Goal: Task Accomplishment & Management: Manage account settings

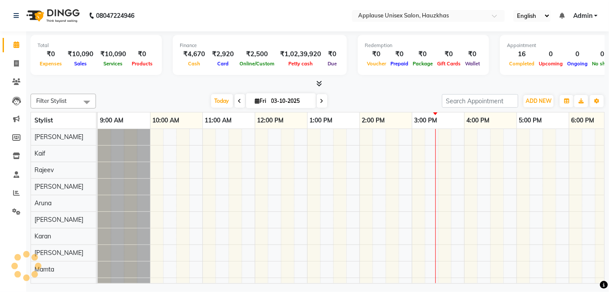
scroll to position [0, 173]
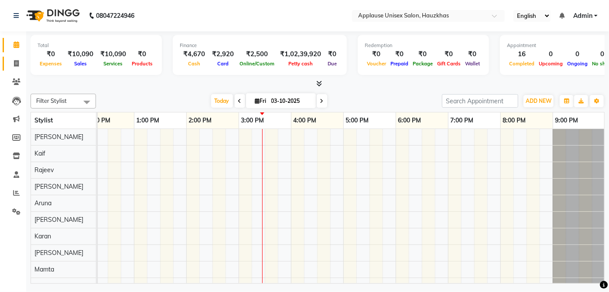
click at [23, 64] on span at bounding box center [16, 64] width 15 height 10
select select "service"
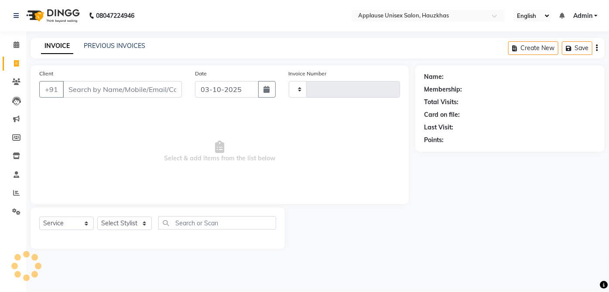
type input "4180"
select select "5082"
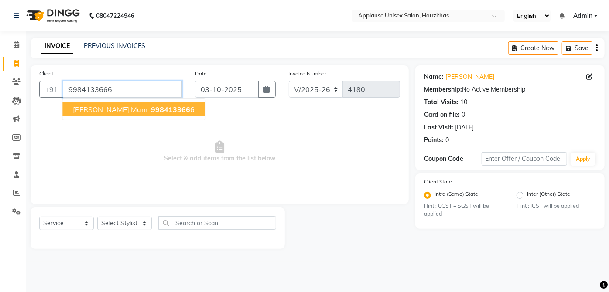
click at [121, 85] on input "9984133666" at bounding box center [122, 89] width 119 height 17
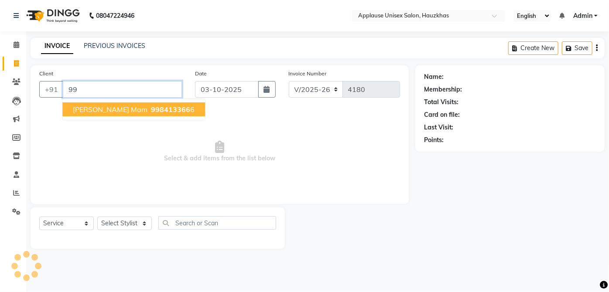
type input "9"
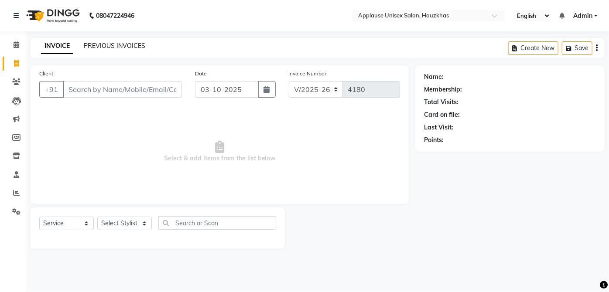
click at [137, 47] on link "PREVIOUS INVOICES" at bounding box center [114, 46] width 61 height 8
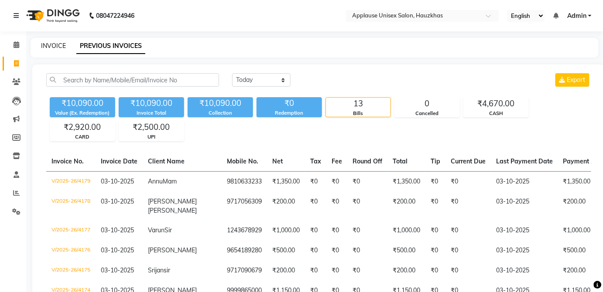
click at [41, 49] on link "INVOICE" at bounding box center [53, 46] width 25 height 8
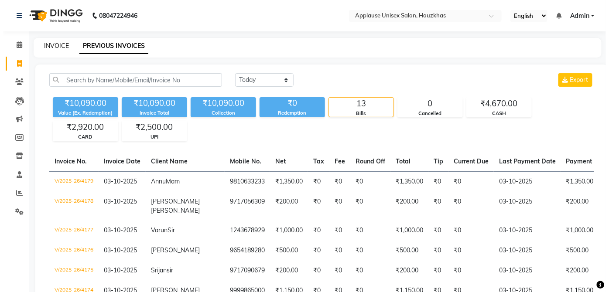
select select "service"
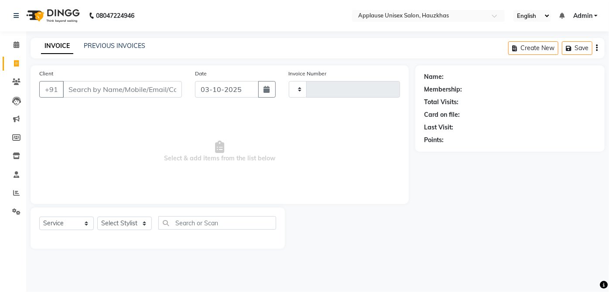
type input "4180"
select select "5082"
click at [139, 237] on div at bounding box center [157, 238] width 237 height 3
click at [129, 229] on select "Select Stylist [PERSON_NAME] [PERSON_NAME] [PERSON_NAME] [PERSON_NAME] [PERSON_…" at bounding box center [124, 224] width 55 height 14
select select "32126"
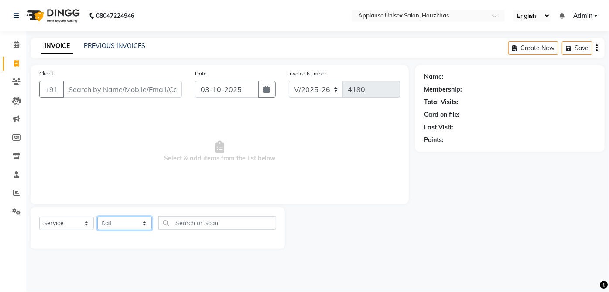
click at [97, 217] on select "Select Stylist [PERSON_NAME] [PERSON_NAME] [PERSON_NAME] [PERSON_NAME] [PERSON_…" at bounding box center [124, 224] width 55 height 14
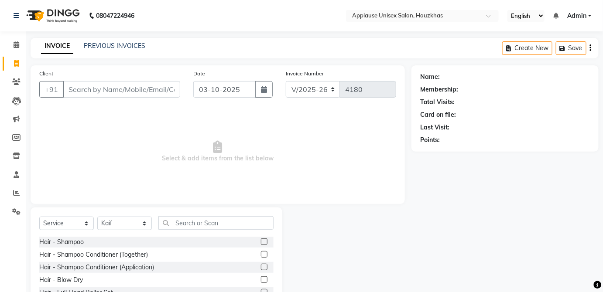
click at [261, 254] on label at bounding box center [264, 254] width 7 height 7
click at [261, 254] on input "checkbox" at bounding box center [264, 255] width 6 height 6
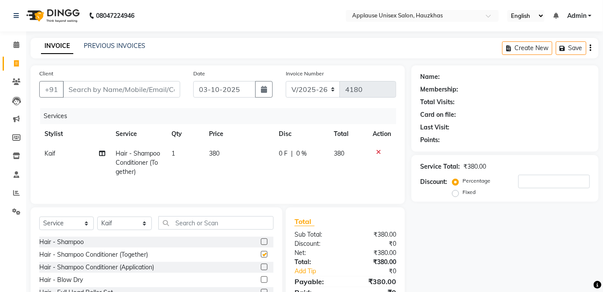
checkbox input "false"
click at [235, 162] on td "380" at bounding box center [239, 163] width 70 height 38
select select "32126"
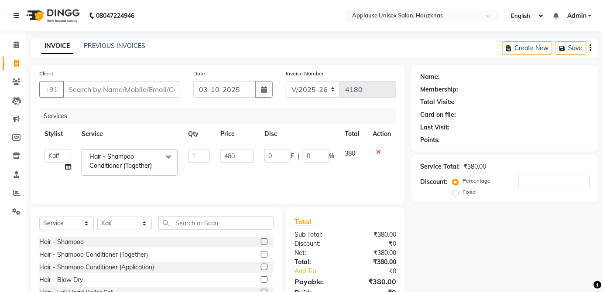
click at [242, 152] on input "480" at bounding box center [237, 156] width 34 height 14
type input "400"
click at [364, 154] on td "380" at bounding box center [353, 162] width 28 height 37
select select "32126"
click at [246, 220] on input "text" at bounding box center [215, 223] width 115 height 14
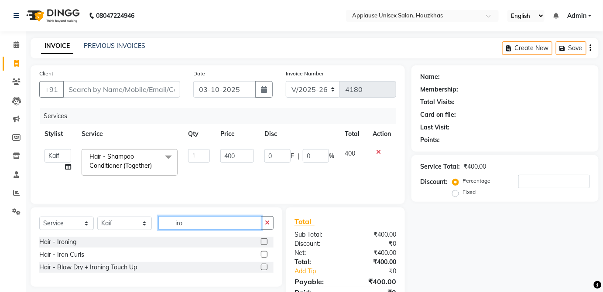
type input "iro"
click at [265, 254] on label at bounding box center [264, 254] width 7 height 7
click at [265, 254] on input "checkbox" at bounding box center [264, 255] width 6 height 6
checkbox input "true"
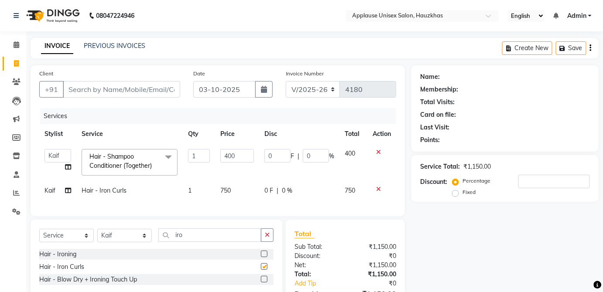
click at [327, 196] on td "0 F | 0 %" at bounding box center [299, 191] width 80 height 20
select select "32126"
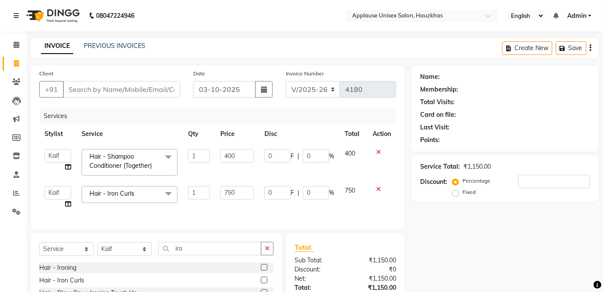
checkbox input "false"
click at [157, 87] on input "Client" at bounding box center [121, 89] width 117 height 17
type input "9"
type input "0"
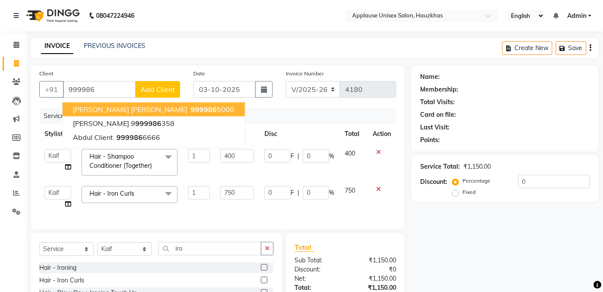
click at [179, 109] on div "Services" at bounding box center [221, 116] width 362 height 16
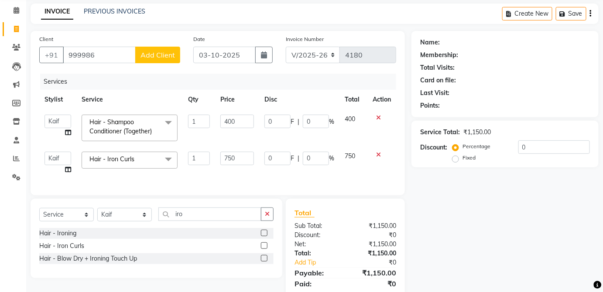
scroll to position [22, 0]
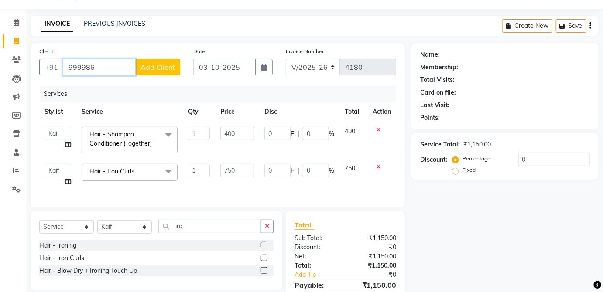
click at [112, 66] on input "999986" at bounding box center [99, 67] width 73 height 17
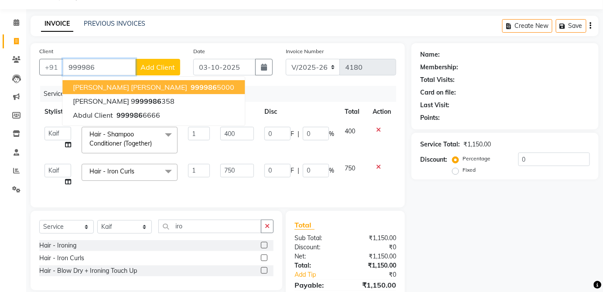
click at [158, 82] on button "[PERSON_NAME] [PERSON_NAME] 999986 5000" at bounding box center [153, 87] width 182 height 14
type input "9999865000"
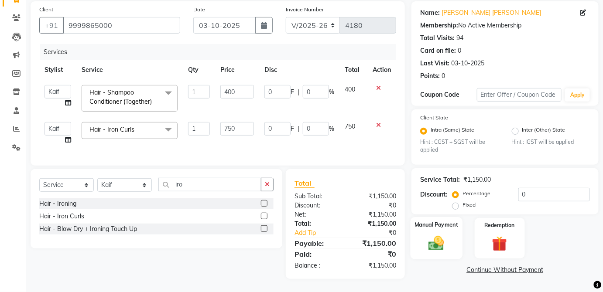
click at [449, 231] on div "Manual Payment" at bounding box center [436, 238] width 52 height 42
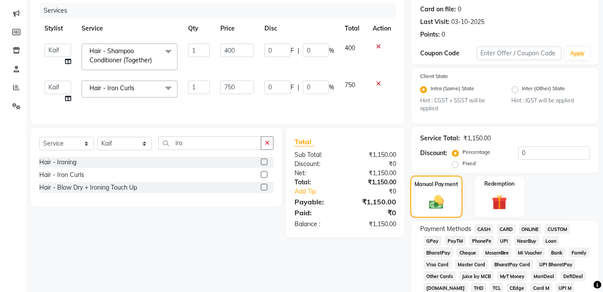
scroll to position [119, 0]
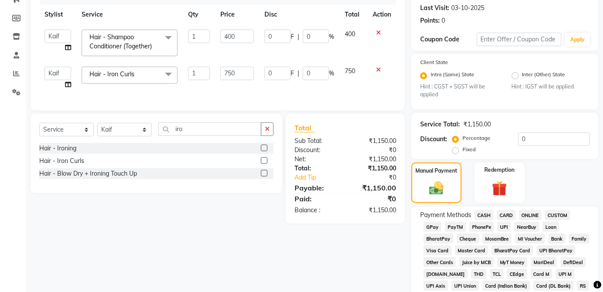
click at [502, 235] on span "MosamBee" at bounding box center [497, 239] width 30 height 10
click at [509, 225] on span "UPI" at bounding box center [504, 227] width 14 height 10
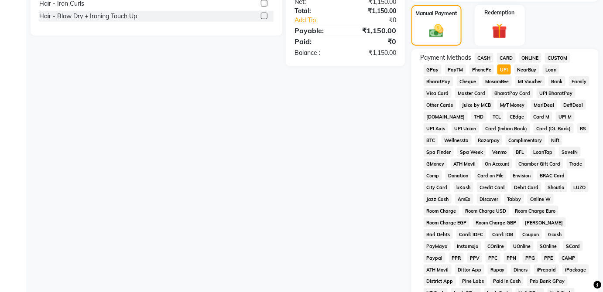
scroll to position [423, 0]
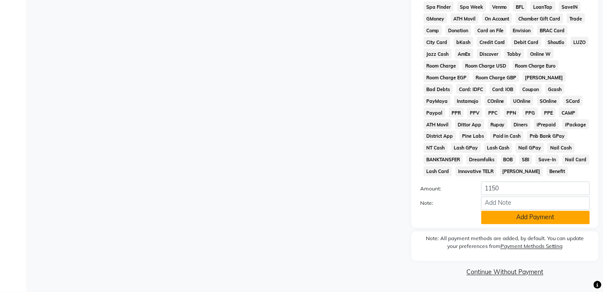
click at [548, 222] on button "Add Payment" at bounding box center [535, 218] width 109 height 14
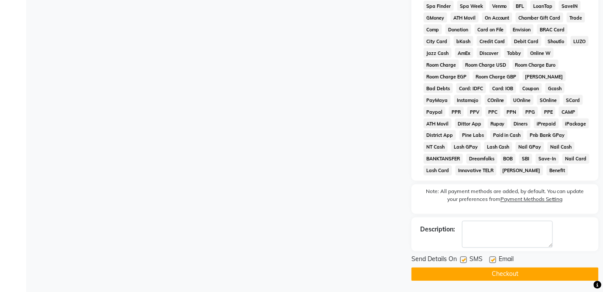
click at [531, 274] on button "Checkout" at bounding box center [504, 275] width 187 height 14
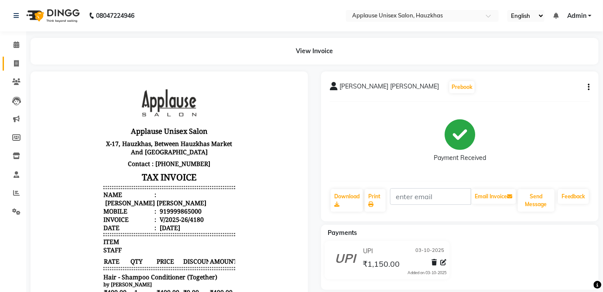
click at [10, 62] on span at bounding box center [16, 64] width 15 height 10
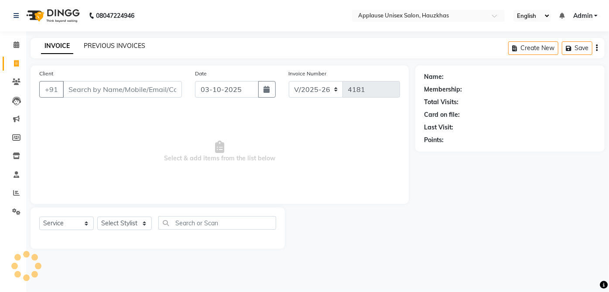
click at [96, 49] on link "PREVIOUS INVOICES" at bounding box center [114, 46] width 61 height 8
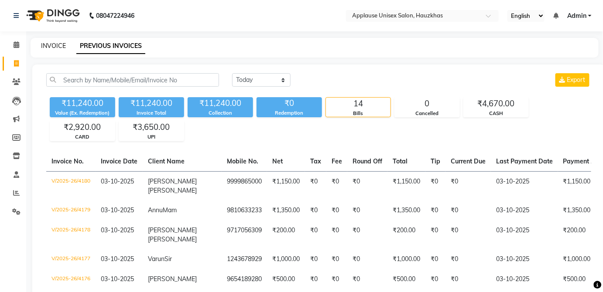
click at [53, 48] on link "INVOICE" at bounding box center [53, 46] width 25 height 8
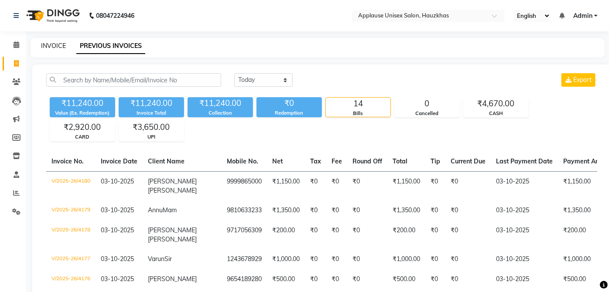
select select "service"
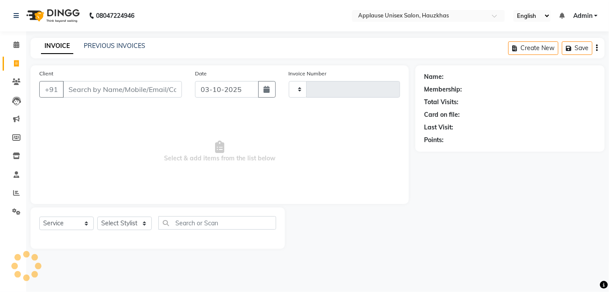
type input "4181"
select select "5082"
click at [150, 221] on select "Select Stylist [PERSON_NAME] [PERSON_NAME] [PERSON_NAME] [PERSON_NAME] [PERSON_…" at bounding box center [124, 224] width 55 height 14
select select "32125"
click at [97, 217] on select "Select Stylist [PERSON_NAME] [PERSON_NAME] [PERSON_NAME] [PERSON_NAME] [PERSON_…" at bounding box center [124, 224] width 55 height 14
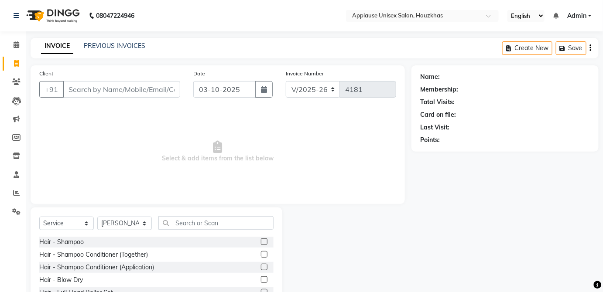
click at [261, 239] on label at bounding box center [264, 242] width 7 height 7
click at [261, 239] on input "checkbox" at bounding box center [264, 242] width 6 height 6
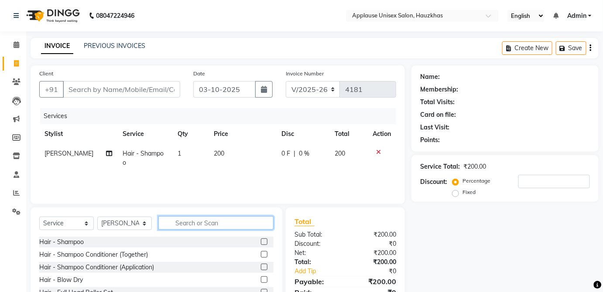
click at [223, 225] on input "text" at bounding box center [215, 223] width 115 height 14
click at [378, 153] on icon at bounding box center [378, 152] width 5 height 6
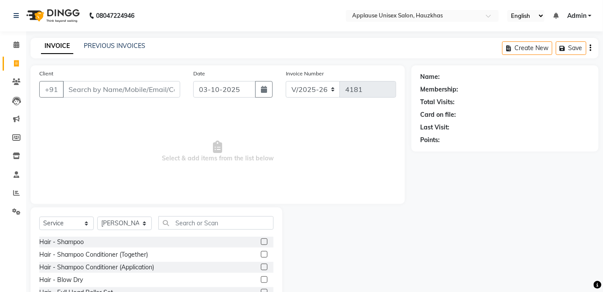
click at [261, 242] on label at bounding box center [264, 242] width 7 height 7
click at [261, 242] on input "checkbox" at bounding box center [264, 242] width 6 height 6
checkbox input "true"
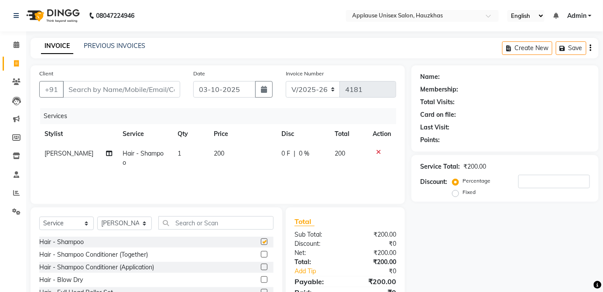
click at [332, 154] on td "200" at bounding box center [348, 158] width 38 height 29
select select "32125"
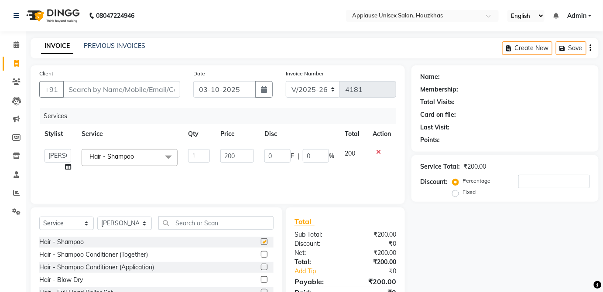
checkbox input "false"
click at [243, 225] on input "text" at bounding box center [215, 223] width 115 height 14
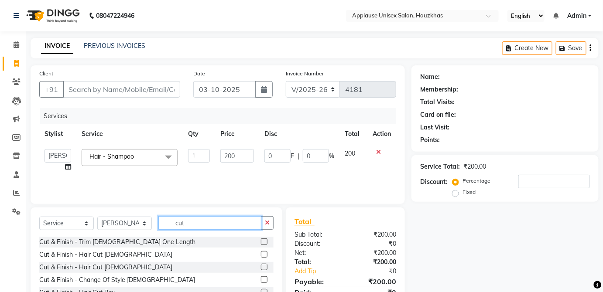
type input "cut"
click at [261, 254] on label at bounding box center [264, 254] width 7 height 7
click at [261, 254] on input "checkbox" at bounding box center [264, 255] width 6 height 6
checkbox input "true"
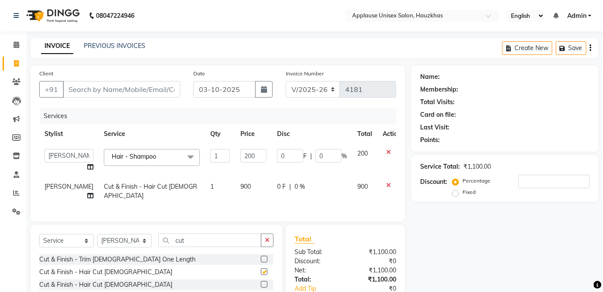
click at [248, 193] on td "900" at bounding box center [253, 191] width 37 height 29
select select "32125"
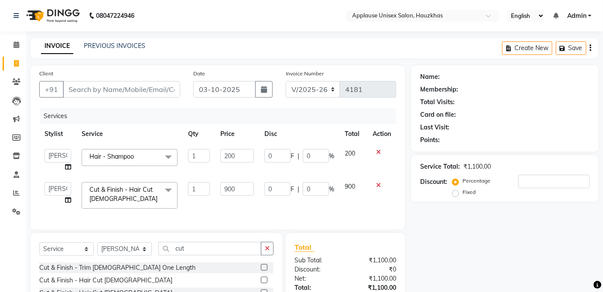
checkbox input "false"
click at [248, 188] on input "900" at bounding box center [237, 189] width 34 height 14
type input "9"
type input "1100"
click at [348, 186] on span "900" at bounding box center [350, 187] width 10 height 8
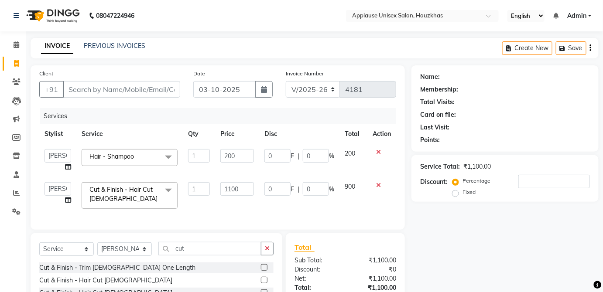
select select "32125"
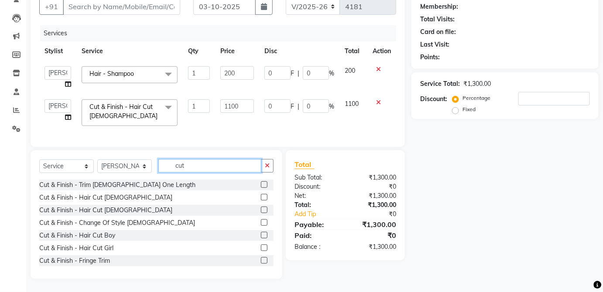
click at [225, 169] on input "cut" at bounding box center [209, 166] width 103 height 14
click at [377, 99] on icon at bounding box center [378, 102] width 5 height 6
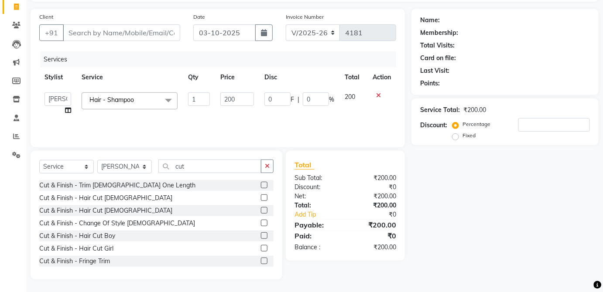
click at [385, 61] on div "Services" at bounding box center [221, 59] width 362 height 16
click at [379, 93] on icon at bounding box center [378, 95] width 5 height 6
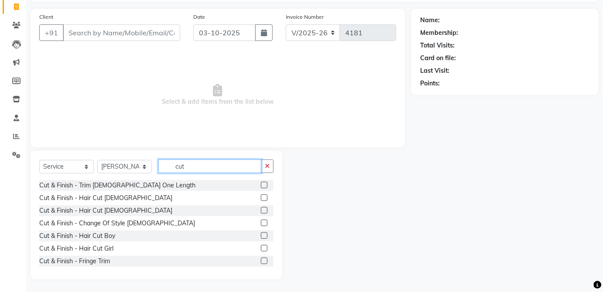
click at [219, 168] on input "cut" at bounding box center [209, 167] width 103 height 14
type input "c"
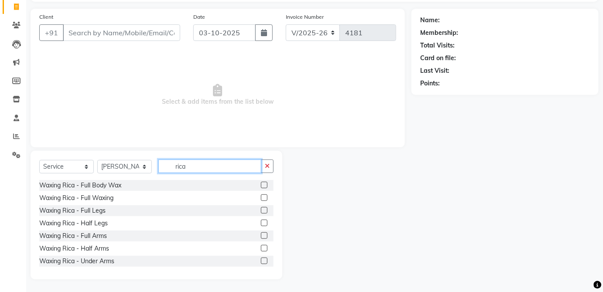
type input "rica"
click at [261, 235] on label at bounding box center [264, 235] width 7 height 7
click at [261, 235] on input "checkbox" at bounding box center [264, 236] width 6 height 6
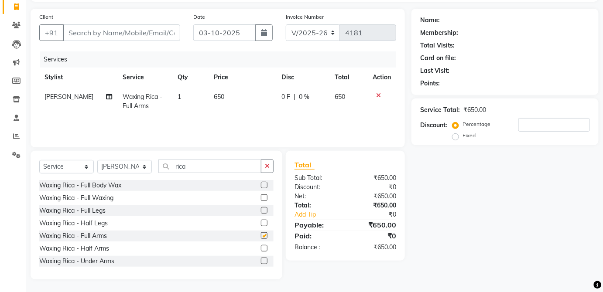
checkbox input "false"
click at [378, 98] on icon at bounding box center [378, 95] width 5 height 6
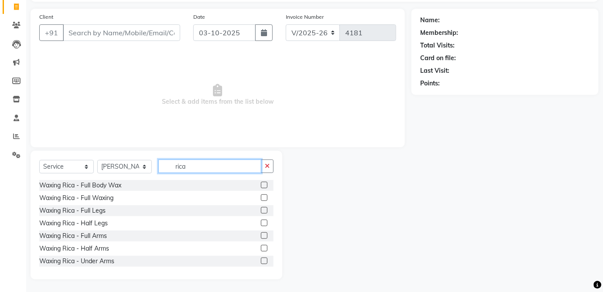
click at [221, 168] on input "rica" at bounding box center [209, 167] width 103 height 14
type input "r"
type input "wax"
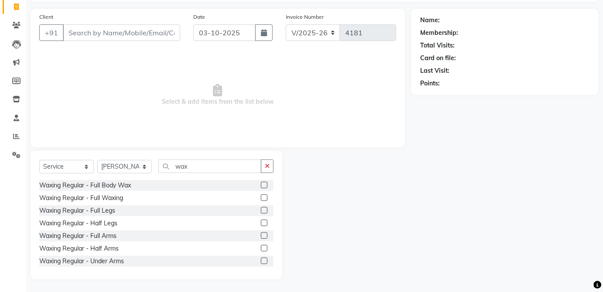
click at [261, 237] on label at bounding box center [264, 235] width 7 height 7
click at [261, 237] on input "checkbox" at bounding box center [264, 236] width 6 height 6
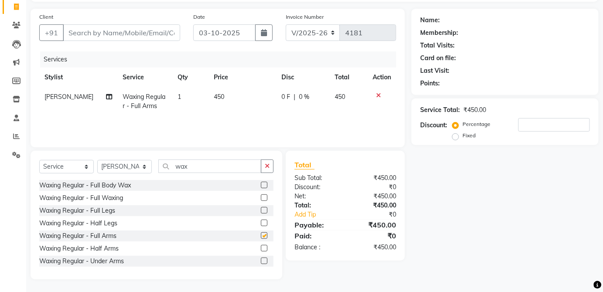
checkbox input "false"
click at [250, 99] on td "450" at bounding box center [241, 101] width 67 height 29
select select "32125"
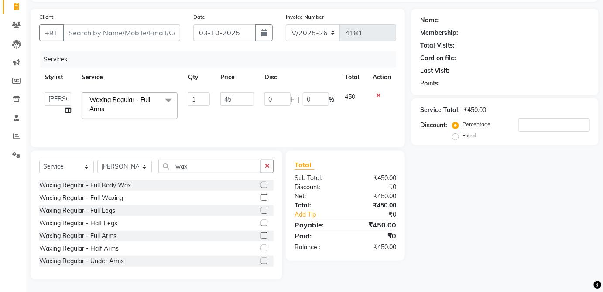
type input "4"
type input "550"
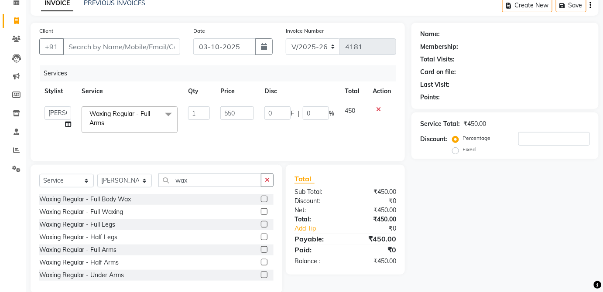
scroll to position [0, 0]
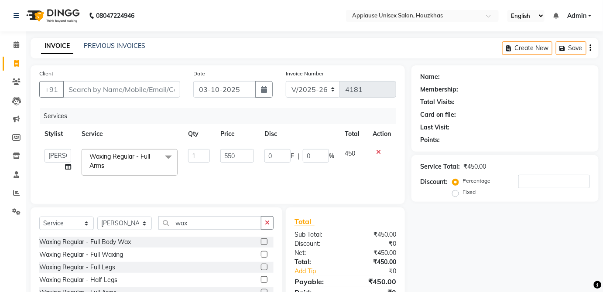
click at [355, 154] on td "450" at bounding box center [353, 162] width 28 height 37
select select "32125"
click at [171, 86] on input "Client" at bounding box center [121, 89] width 117 height 17
click at [54, 154] on select "[PERSON_NAME] [PERSON_NAME] [PERSON_NAME] [PERSON_NAME] [PERSON_NAME] Kaif [PER…" at bounding box center [57, 156] width 27 height 14
select select "37821"
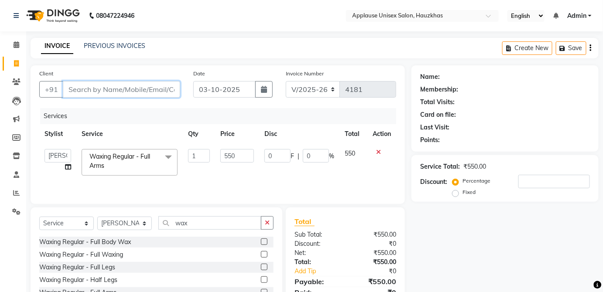
click at [171, 88] on input "Client" at bounding box center [121, 89] width 117 height 17
type input "l"
type input "0"
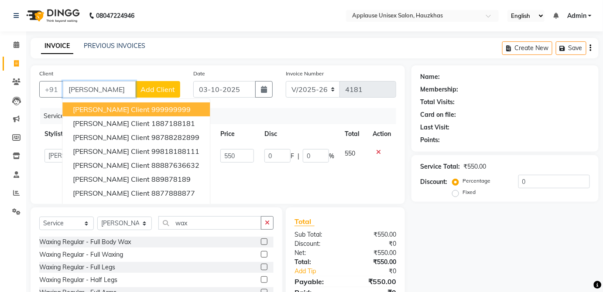
click at [167, 108] on button "[PERSON_NAME] client 999999999" at bounding box center [135, 109] width 147 height 14
type input "999999999"
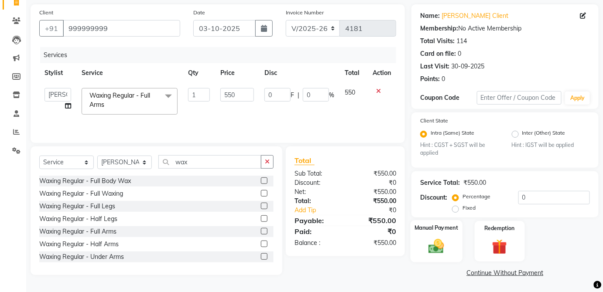
click at [452, 235] on div "Manual Payment" at bounding box center [436, 241] width 52 height 42
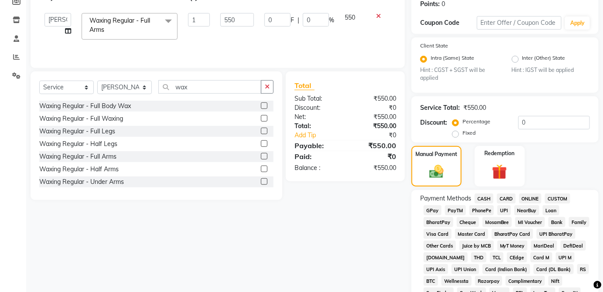
click at [484, 194] on span "CASH" at bounding box center [483, 199] width 19 height 10
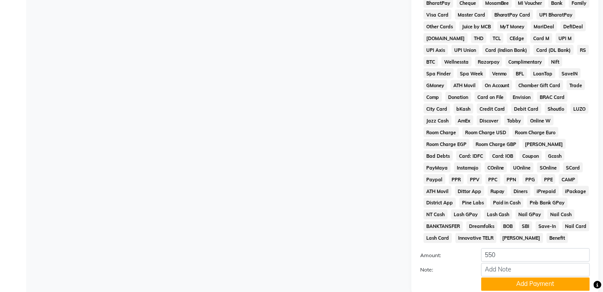
scroll to position [423, 0]
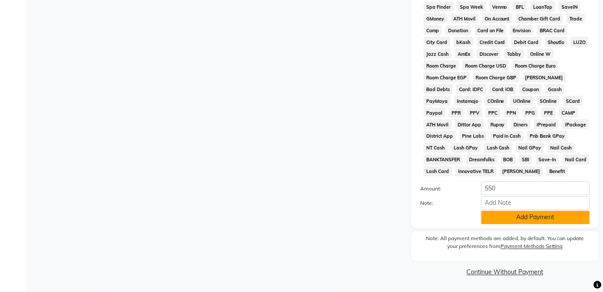
click at [530, 221] on button "Add Payment" at bounding box center [535, 218] width 109 height 14
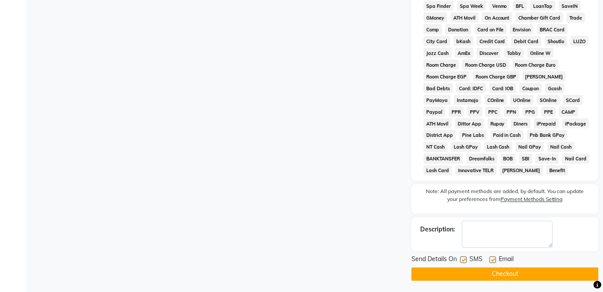
click at [517, 276] on button "Checkout" at bounding box center [504, 275] width 187 height 14
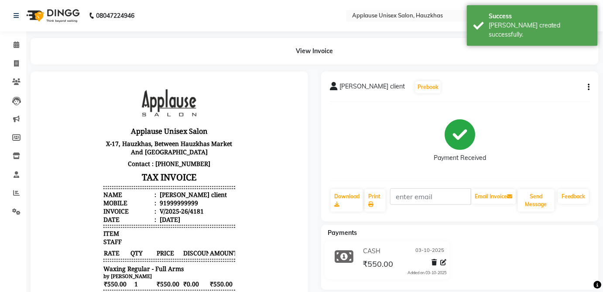
click at [25, 69] on li "Invoice" at bounding box center [13, 64] width 26 height 19
click at [22, 59] on span at bounding box center [16, 64] width 15 height 10
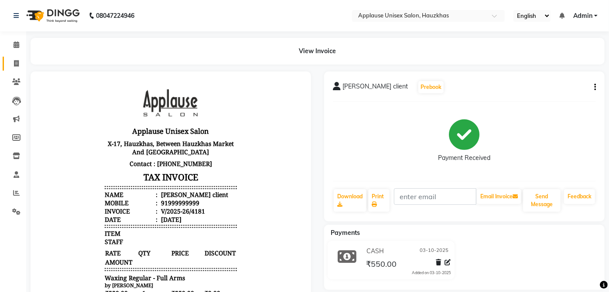
select select "service"
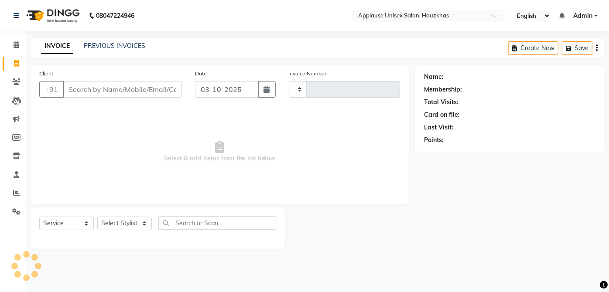
type input "4182"
select select "5082"
click at [138, 230] on select "Select Stylist" at bounding box center [124, 224] width 55 height 14
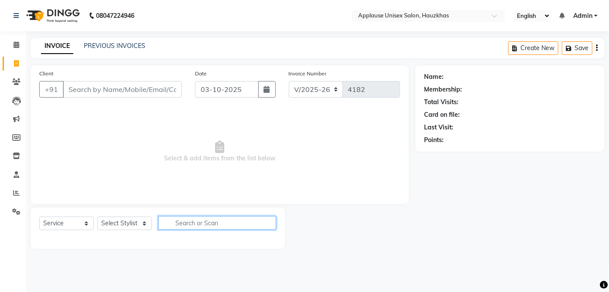
click at [207, 220] on input "text" at bounding box center [217, 223] width 118 height 14
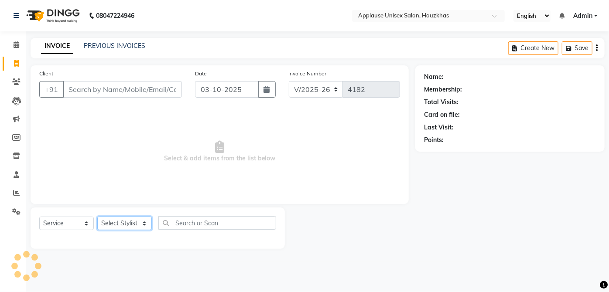
click at [142, 228] on select "Select Stylist" at bounding box center [124, 224] width 55 height 14
click at [97, 217] on select "Select Stylist [PERSON_NAME] [PERSON_NAME] [PERSON_NAME] [PERSON_NAME] [PERSON_…" at bounding box center [124, 224] width 55 height 14
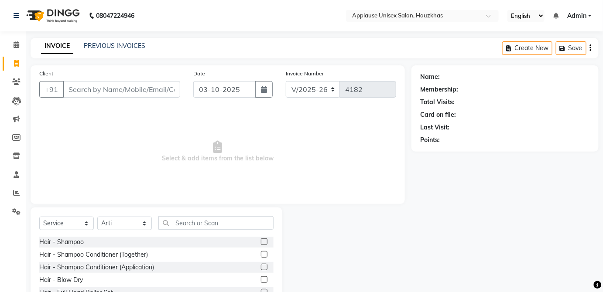
click at [192, 211] on div "Select Service Product Membership Package Voucher Prepaid Gift Card Select Styl…" at bounding box center [157, 272] width 252 height 129
click at [144, 223] on select "Select Stylist [PERSON_NAME] [PERSON_NAME] [PERSON_NAME] [PERSON_NAME] [PERSON_…" at bounding box center [124, 224] width 55 height 14
select select "32125"
click at [97, 217] on select "Select Stylist [PERSON_NAME] [PERSON_NAME] [PERSON_NAME] [PERSON_NAME] [PERSON_…" at bounding box center [124, 224] width 55 height 14
click at [235, 222] on input "text" at bounding box center [215, 223] width 115 height 14
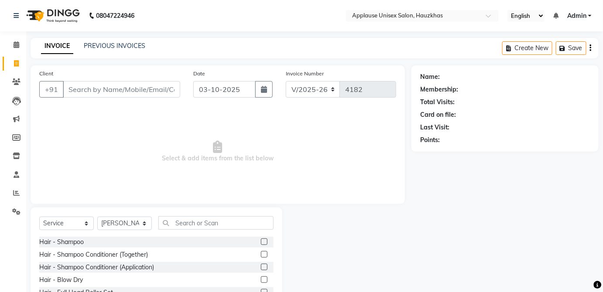
click at [261, 242] on label at bounding box center [264, 242] width 7 height 7
click at [261, 242] on input "checkbox" at bounding box center [264, 242] width 6 height 6
checkbox input "true"
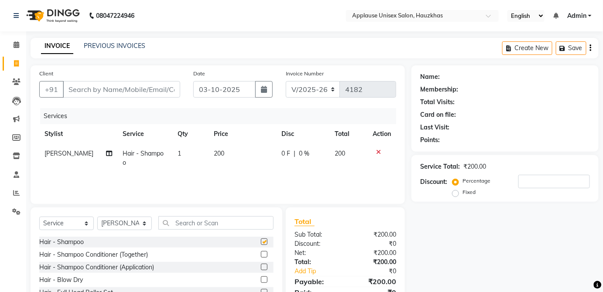
click at [339, 144] on td "200" at bounding box center [348, 158] width 38 height 29
select select "32125"
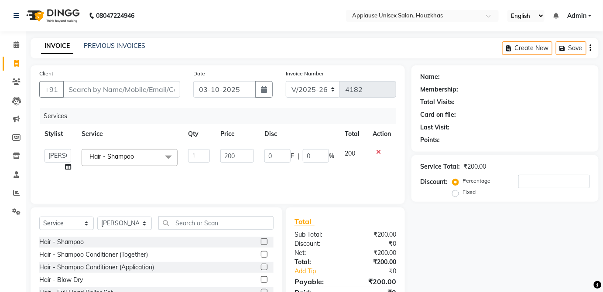
checkbox input "false"
click at [245, 216] on input "text" at bounding box center [215, 223] width 115 height 14
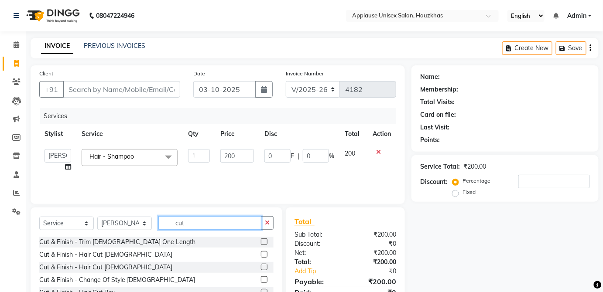
type input "cut"
click at [261, 254] on label at bounding box center [264, 254] width 7 height 7
click at [261, 254] on input "checkbox" at bounding box center [264, 255] width 6 height 6
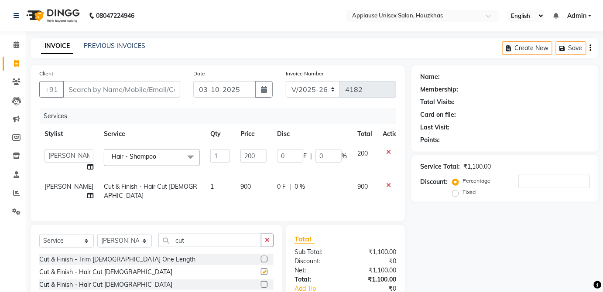
click at [251, 194] on td "900" at bounding box center [253, 191] width 37 height 29
checkbox input "false"
select select "32125"
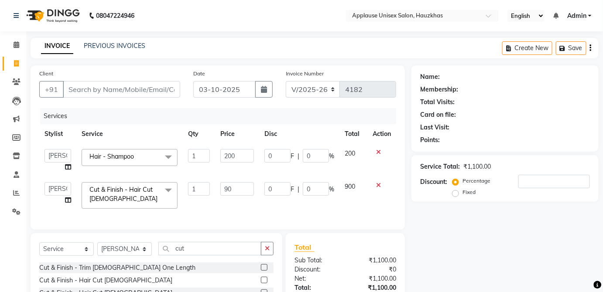
type input "9"
type input "1100"
click at [350, 184] on span "900" at bounding box center [350, 187] width 10 height 8
select select "32125"
click at [143, 256] on select "Select Stylist [PERSON_NAME] [PERSON_NAME] [PERSON_NAME] [PERSON_NAME] [PERSON_…" at bounding box center [124, 249] width 55 height 14
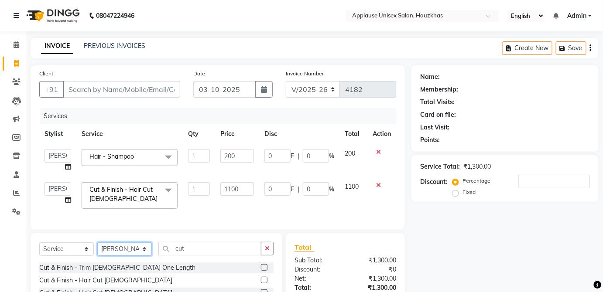
select select "37821"
click at [97, 248] on select "Select Stylist [PERSON_NAME] [PERSON_NAME] [PERSON_NAME] [PERSON_NAME] [PERSON_…" at bounding box center [124, 249] width 55 height 14
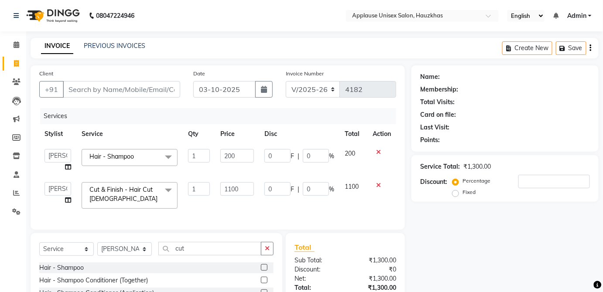
click at [215, 256] on input "cut" at bounding box center [209, 249] width 103 height 14
type input "c"
click at [164, 93] on input "Client" at bounding box center [121, 89] width 117 height 17
type input "9"
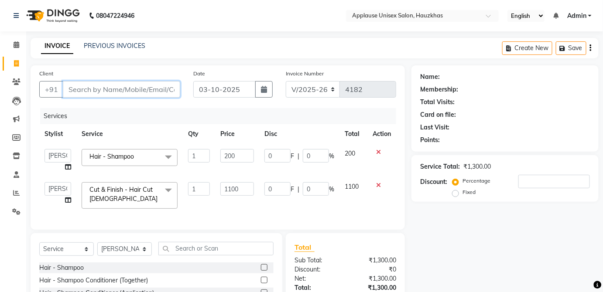
type input "0"
type input "9811250063"
click at [163, 85] on span "Add Client" at bounding box center [157, 89] width 34 height 9
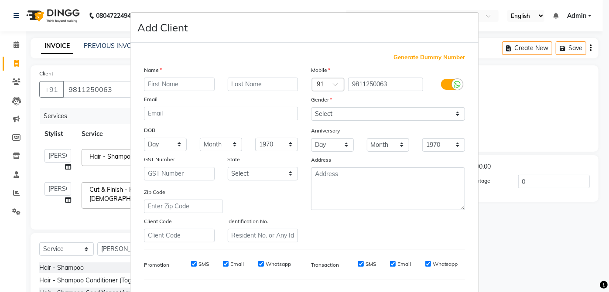
click at [198, 84] on input "text" at bounding box center [179, 85] width 71 height 14
type input "[PERSON_NAME]"
click at [265, 87] on input "text" at bounding box center [263, 85] width 71 height 14
type input "[PERSON_NAME]"
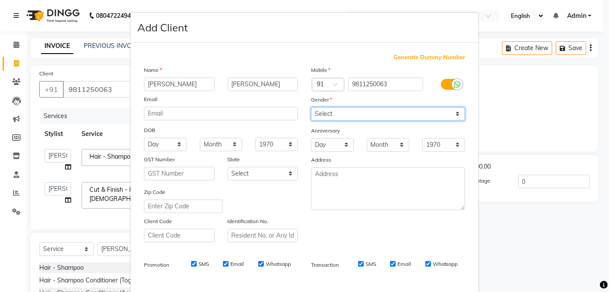
click at [388, 107] on select "Select [DEMOGRAPHIC_DATA] [DEMOGRAPHIC_DATA] Other Prefer Not To Say" at bounding box center [388, 114] width 154 height 14
select select "[DEMOGRAPHIC_DATA]"
click at [311, 107] on select "Select [DEMOGRAPHIC_DATA] [DEMOGRAPHIC_DATA] Other Prefer Not To Say" at bounding box center [388, 114] width 154 height 14
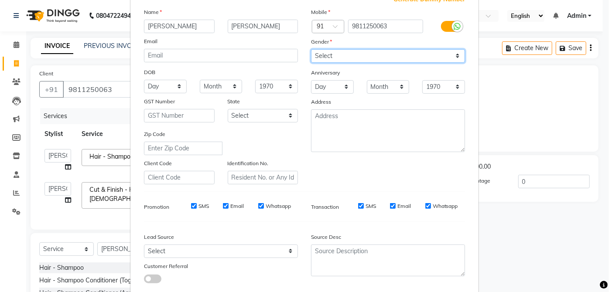
scroll to position [109, 0]
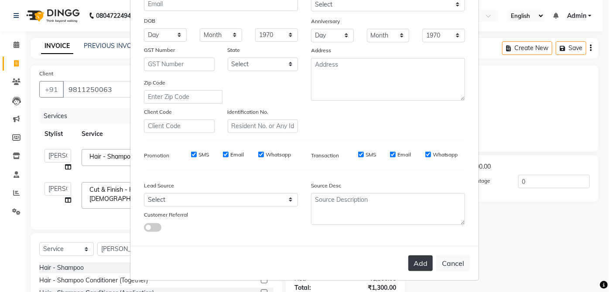
click at [420, 263] on button "Add" at bounding box center [420, 264] width 24 height 16
select select
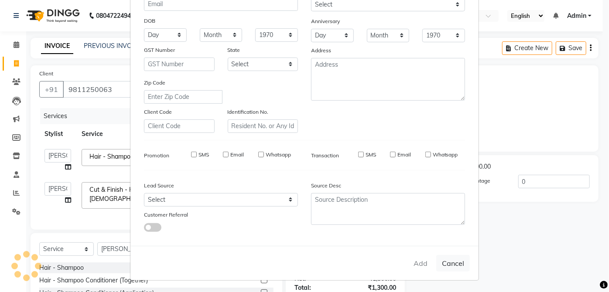
select select
checkbox input "false"
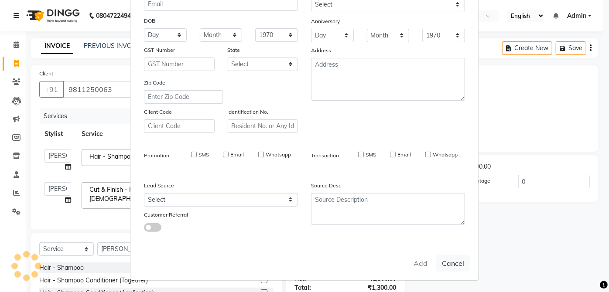
checkbox input "false"
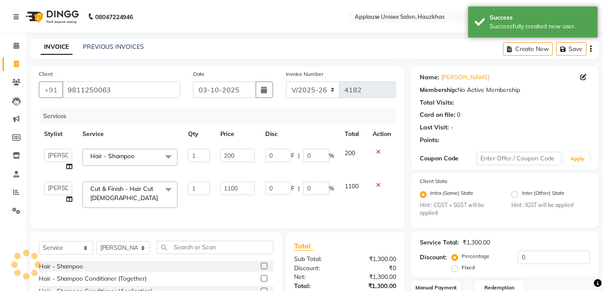
scroll to position [51, 0]
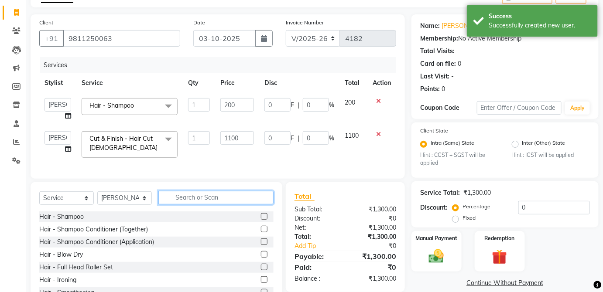
click at [218, 205] on input "text" at bounding box center [215, 198] width 115 height 14
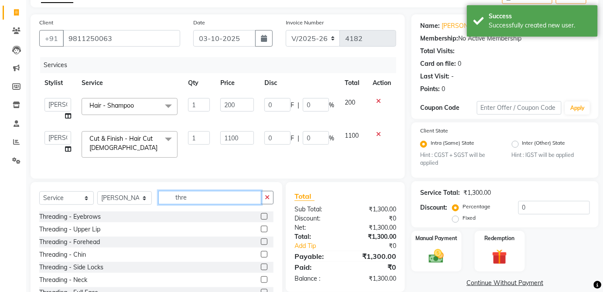
type input "thre"
click at [261, 220] on label at bounding box center [264, 216] width 7 height 7
click at [261, 220] on input "checkbox" at bounding box center [264, 217] width 6 height 6
checkbox input "true"
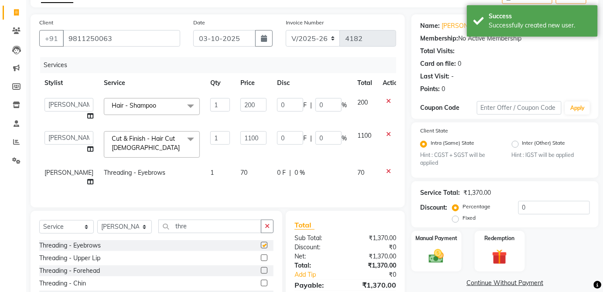
click at [329, 173] on div "0 F | 0 %" at bounding box center [312, 172] width 70 height 9
select select "37821"
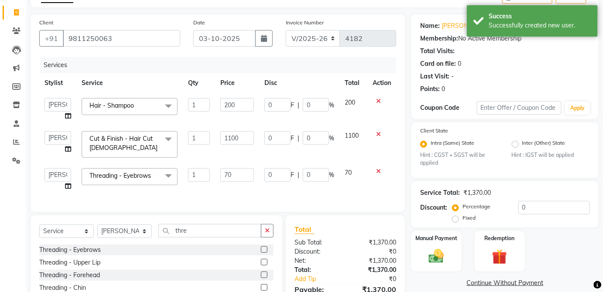
checkbox input "false"
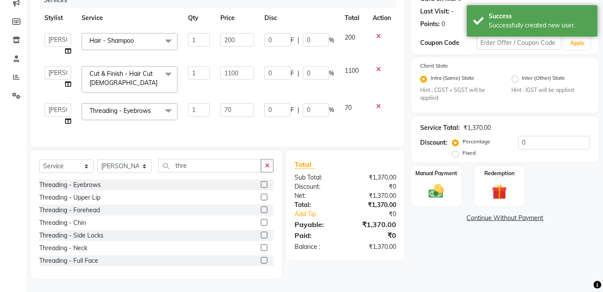
click at [261, 199] on label at bounding box center [264, 197] width 7 height 7
click at [261, 199] on input "checkbox" at bounding box center [264, 198] width 6 height 6
checkbox input "true"
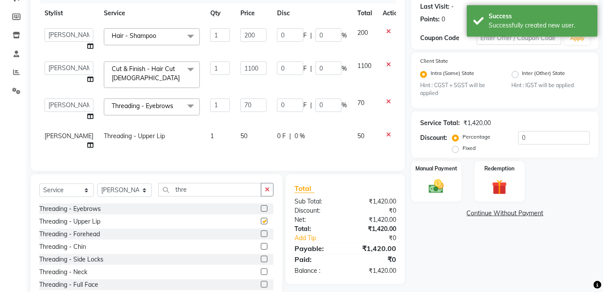
click at [335, 145] on td "0 F | 0 %" at bounding box center [312, 140] width 80 height 29
select select "37821"
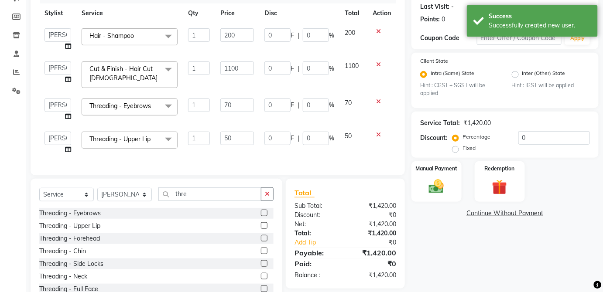
checkbox input "false"
click at [447, 161] on div "Manual Payment" at bounding box center [436, 181] width 52 height 42
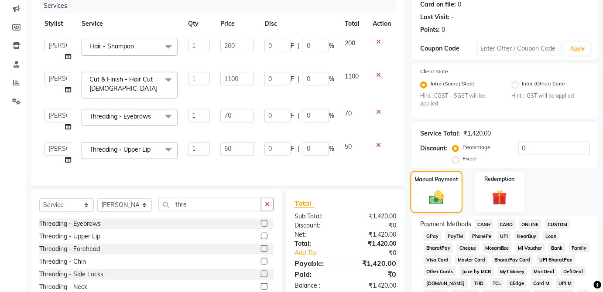
scroll to position [106, 0]
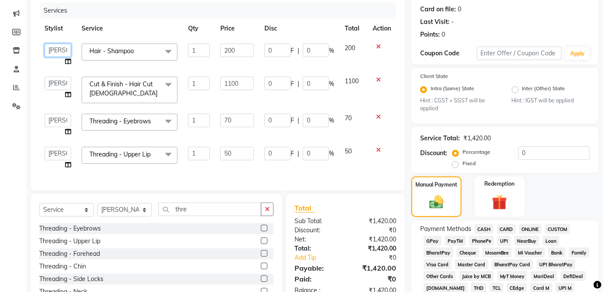
click at [62, 48] on select "[PERSON_NAME] [PERSON_NAME] [PERSON_NAME] [PERSON_NAME] [PERSON_NAME] Kaif [PER…" at bounding box center [57, 51] width 27 height 14
select select "86179"
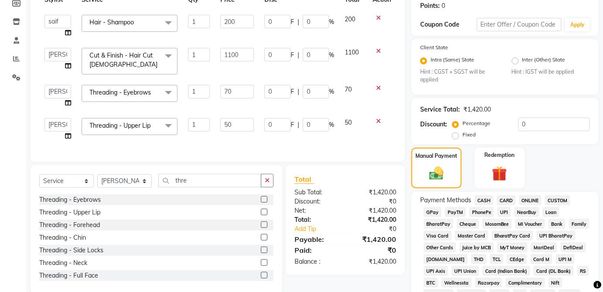
scroll to position [135, 0]
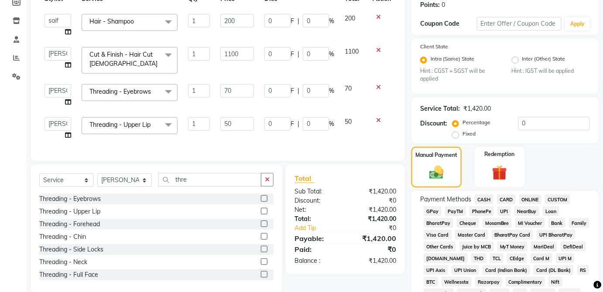
click at [506, 214] on span "UPI" at bounding box center [504, 211] width 14 height 10
click at [511, 195] on span "CARD" at bounding box center [506, 200] width 19 height 10
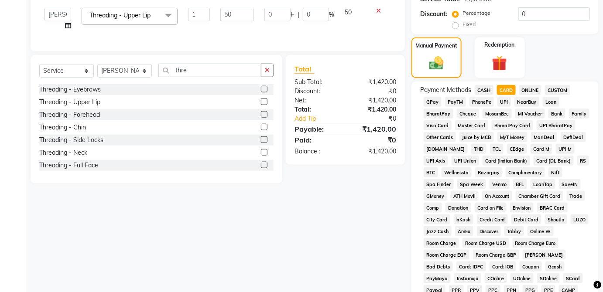
scroll to position [423, 0]
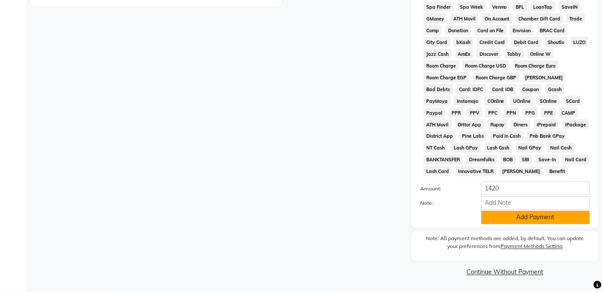
click at [529, 222] on button "Add Payment" at bounding box center [535, 218] width 109 height 14
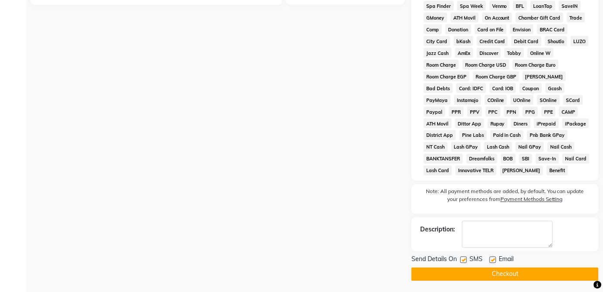
click at [532, 276] on button "Checkout" at bounding box center [504, 275] width 187 height 14
